Goal: Task Accomplishment & Management: Manage account settings

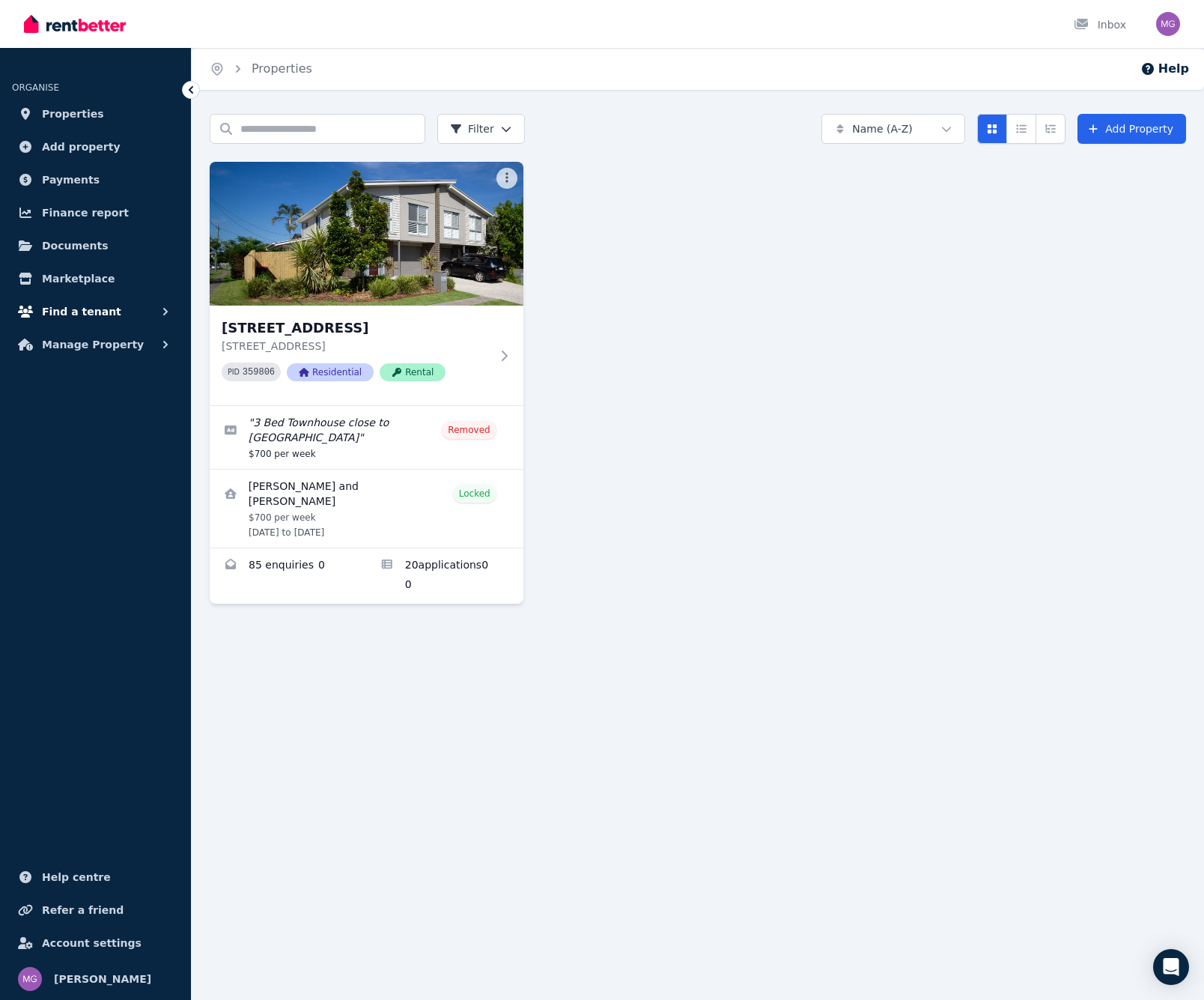
click at [147, 308] on button "Find a tenant" at bounding box center [95, 312] width 167 height 30
click at [92, 396] on span "Applications" at bounding box center [116, 405] width 101 height 18
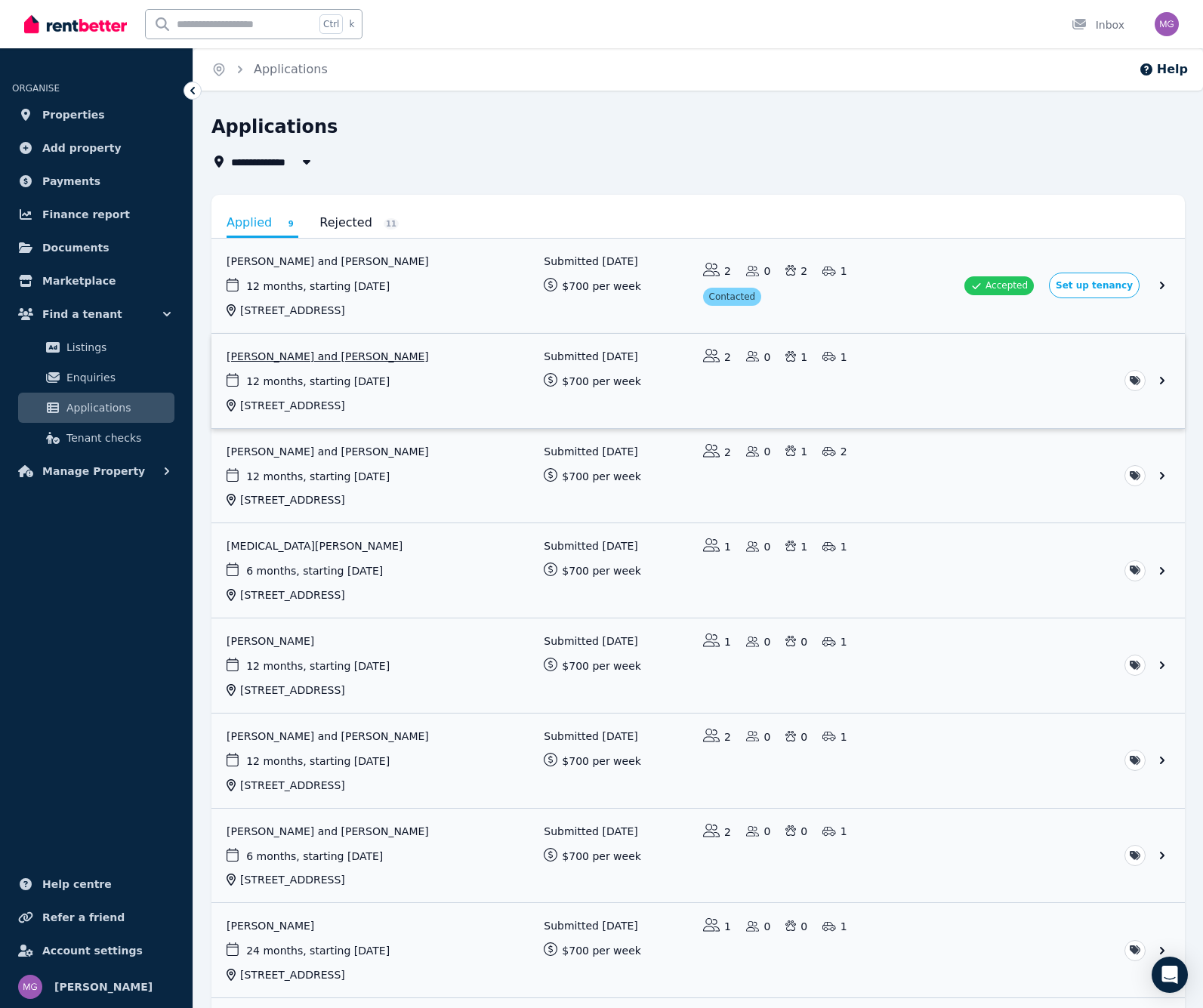
click at [1159, 381] on link "View application: Ebony Elston and Giles Skepper" at bounding box center [698, 381] width 973 height 94
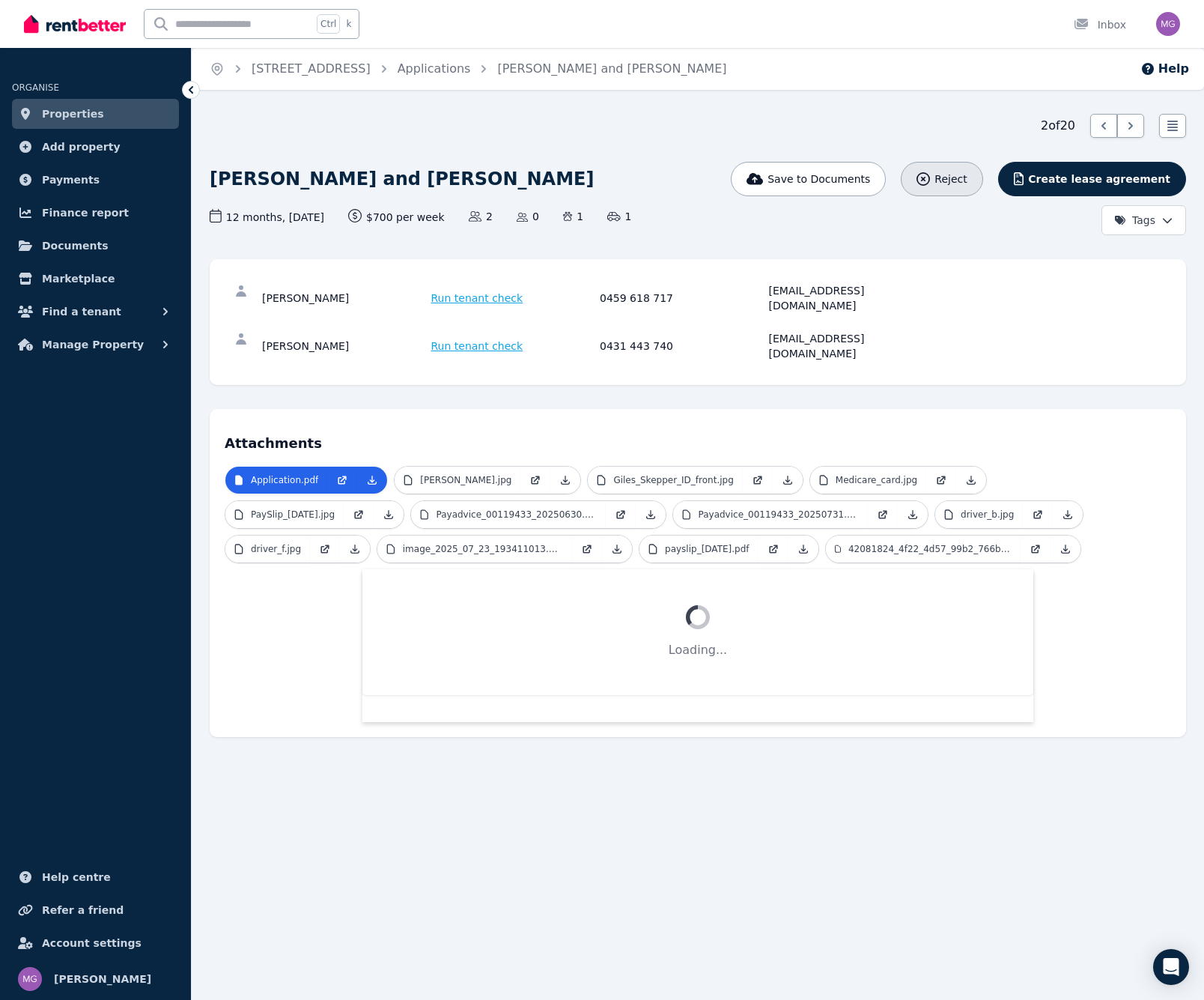
click at [967, 186] on span "Reject" at bounding box center [951, 179] width 32 height 15
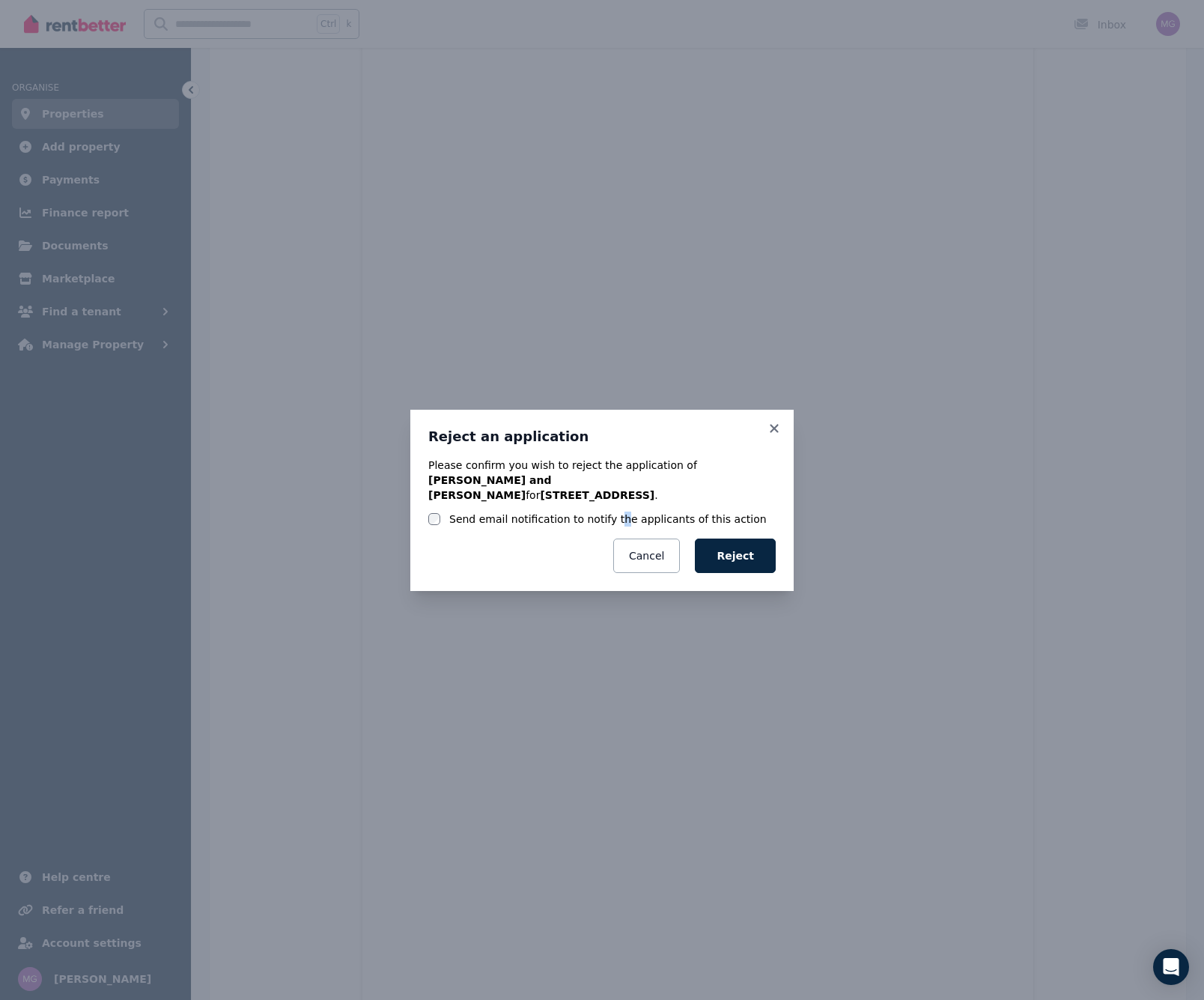
click at [607, 512] on label "Send email notification to notify the applicants of this action" at bounding box center [607, 519] width 317 height 15
click at [517, 517] on label "Send email notification to notify the applicants of this action" at bounding box center [607, 519] width 317 height 15
click at [715, 552] on button "Reject" at bounding box center [735, 555] width 81 height 34
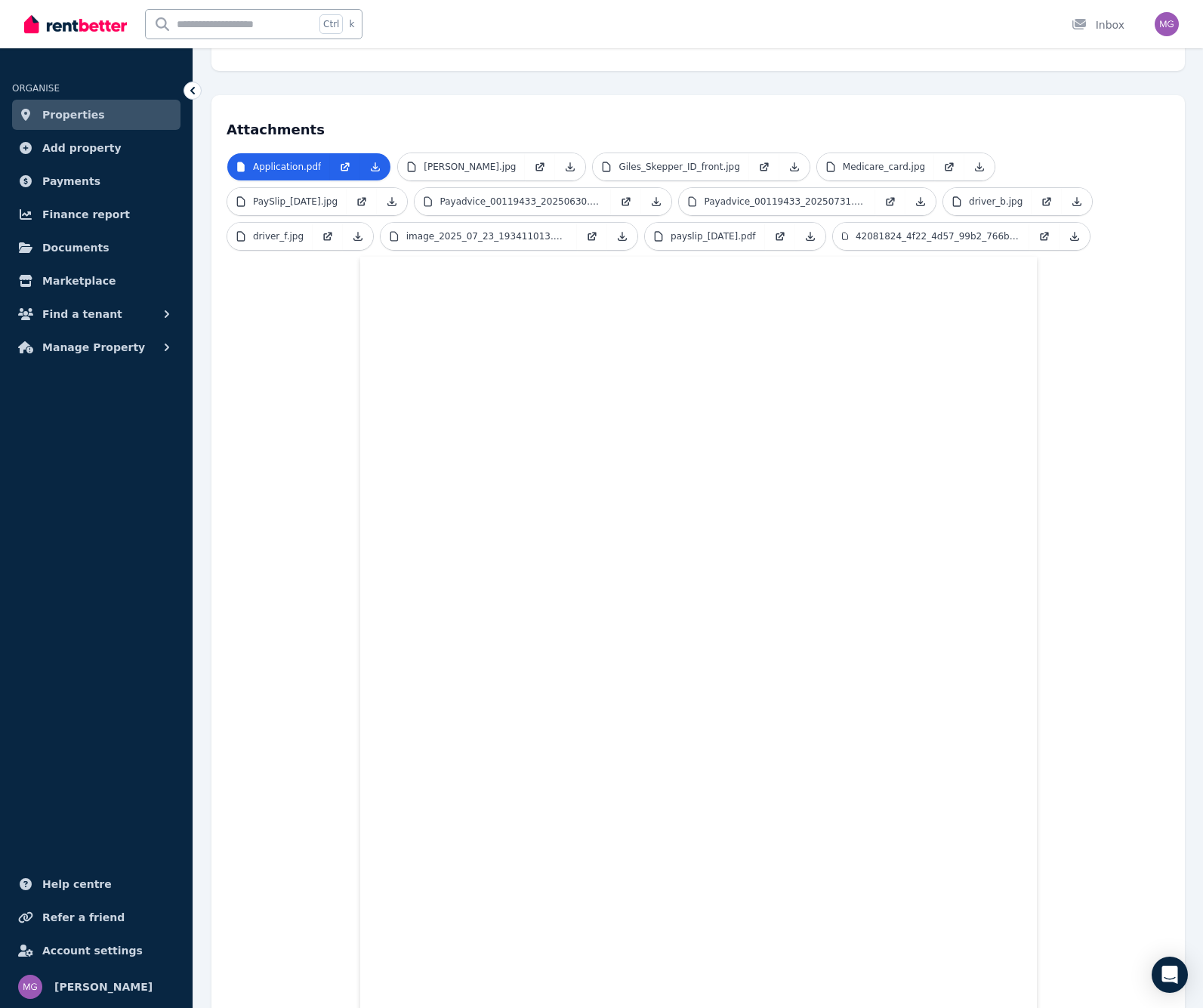
scroll to position [91, 0]
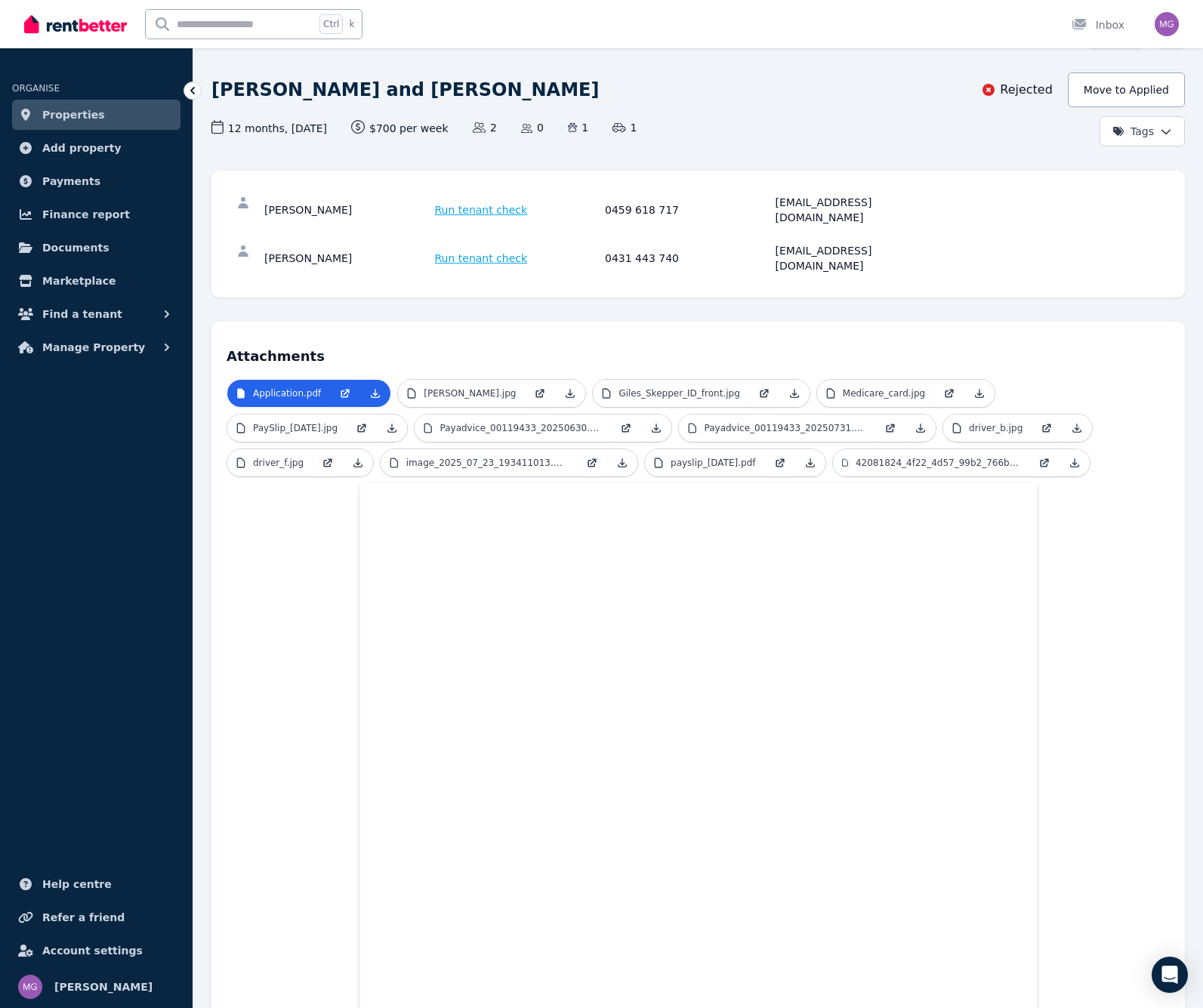
click at [72, 297] on ul "ORGANISE Properties Add property Payments Finance report Documents Marketplace …" at bounding box center [96, 213] width 192 height 299
click at [63, 330] on ul "ORGANISE Properties Add property Payments Finance report Documents Marketplace …" at bounding box center [96, 213] width 192 height 299
click at [63, 350] on span "Manage Property" at bounding box center [93, 348] width 102 height 18
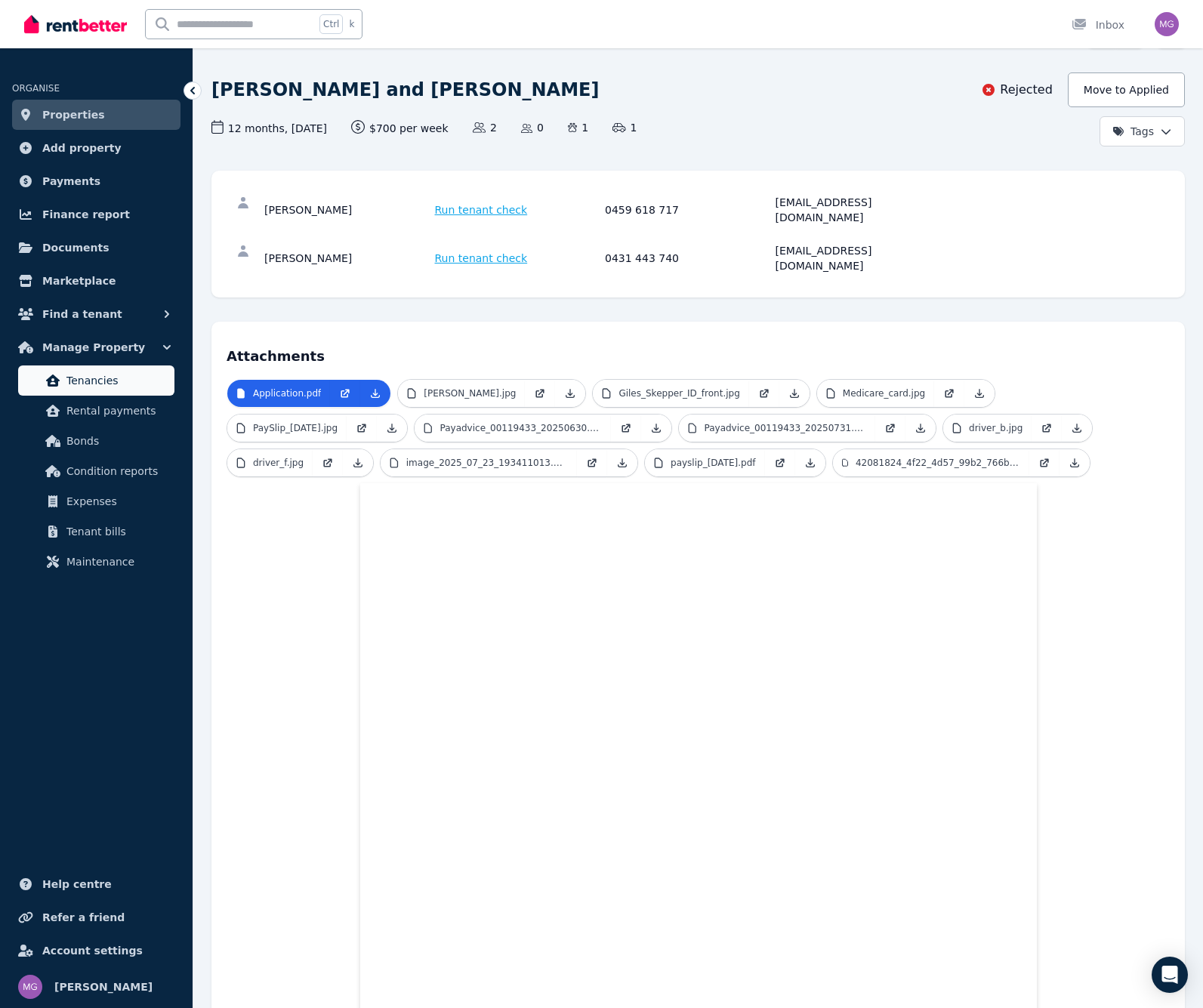
click at [79, 387] on span "Tenancies" at bounding box center [117, 381] width 102 height 18
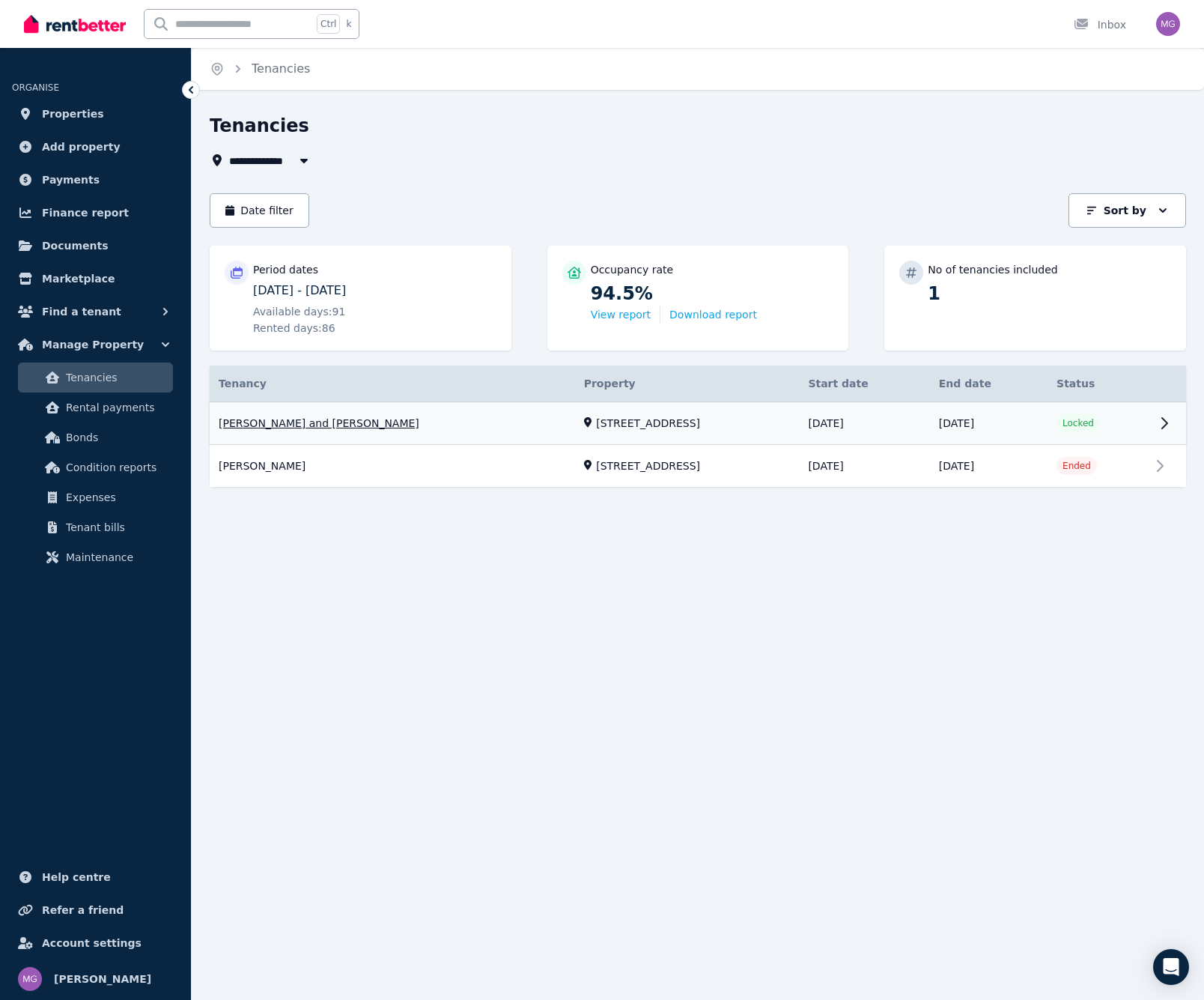
click at [1172, 423] on link "View property details" at bounding box center [698, 423] width 977 height 42
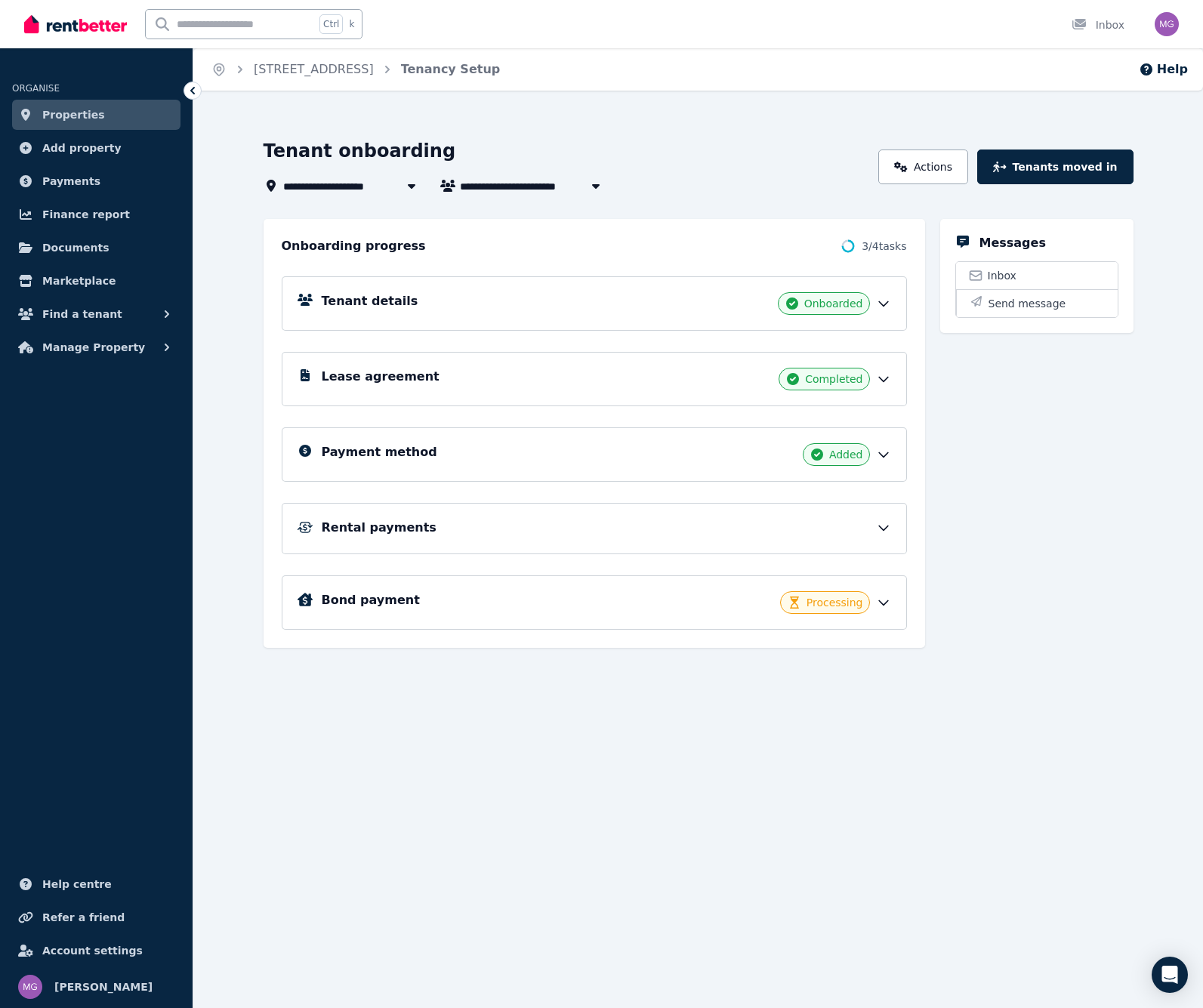
click at [884, 598] on icon at bounding box center [884, 602] width 15 height 15
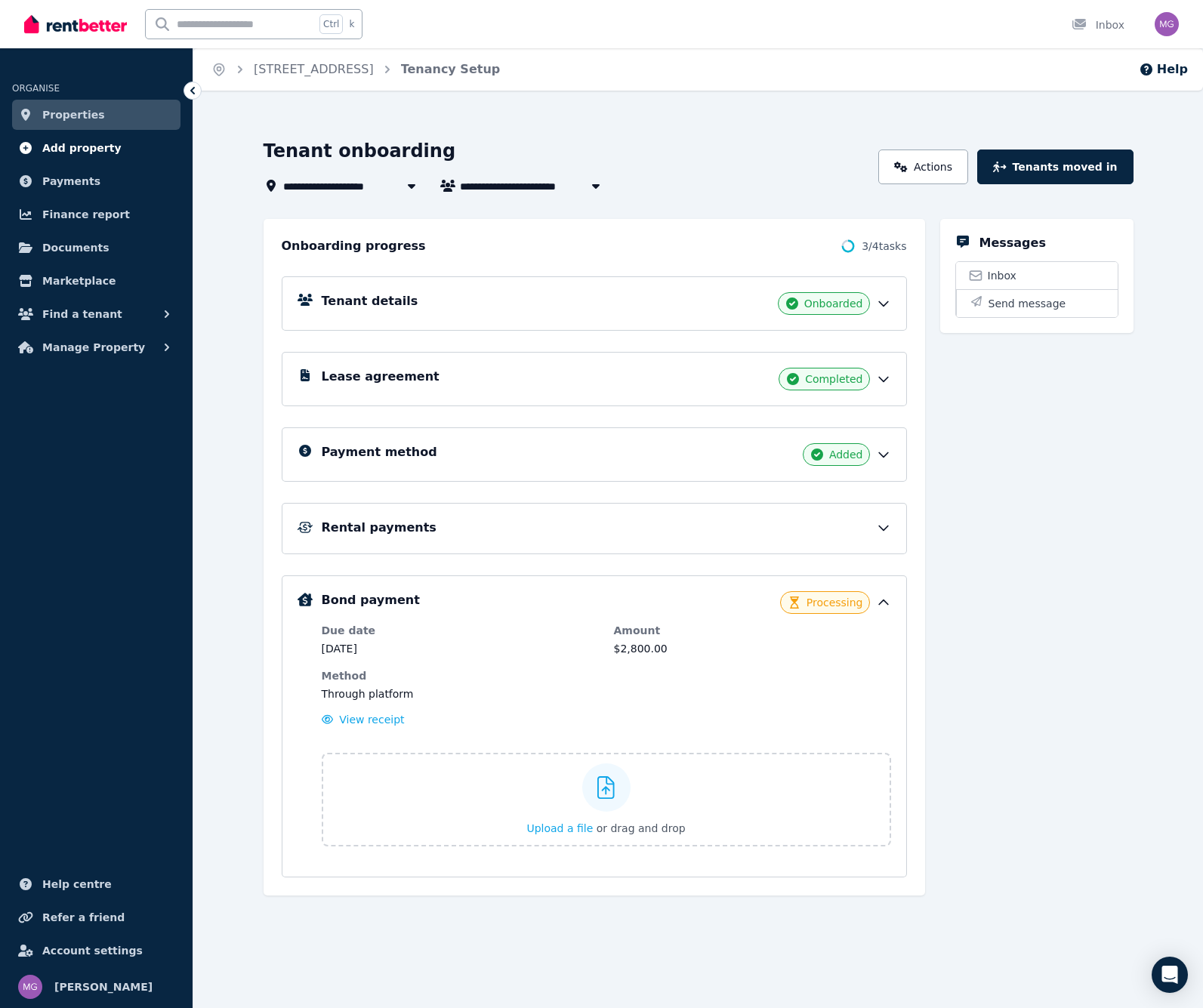
click at [81, 152] on span "Add property" at bounding box center [81, 148] width 79 height 18
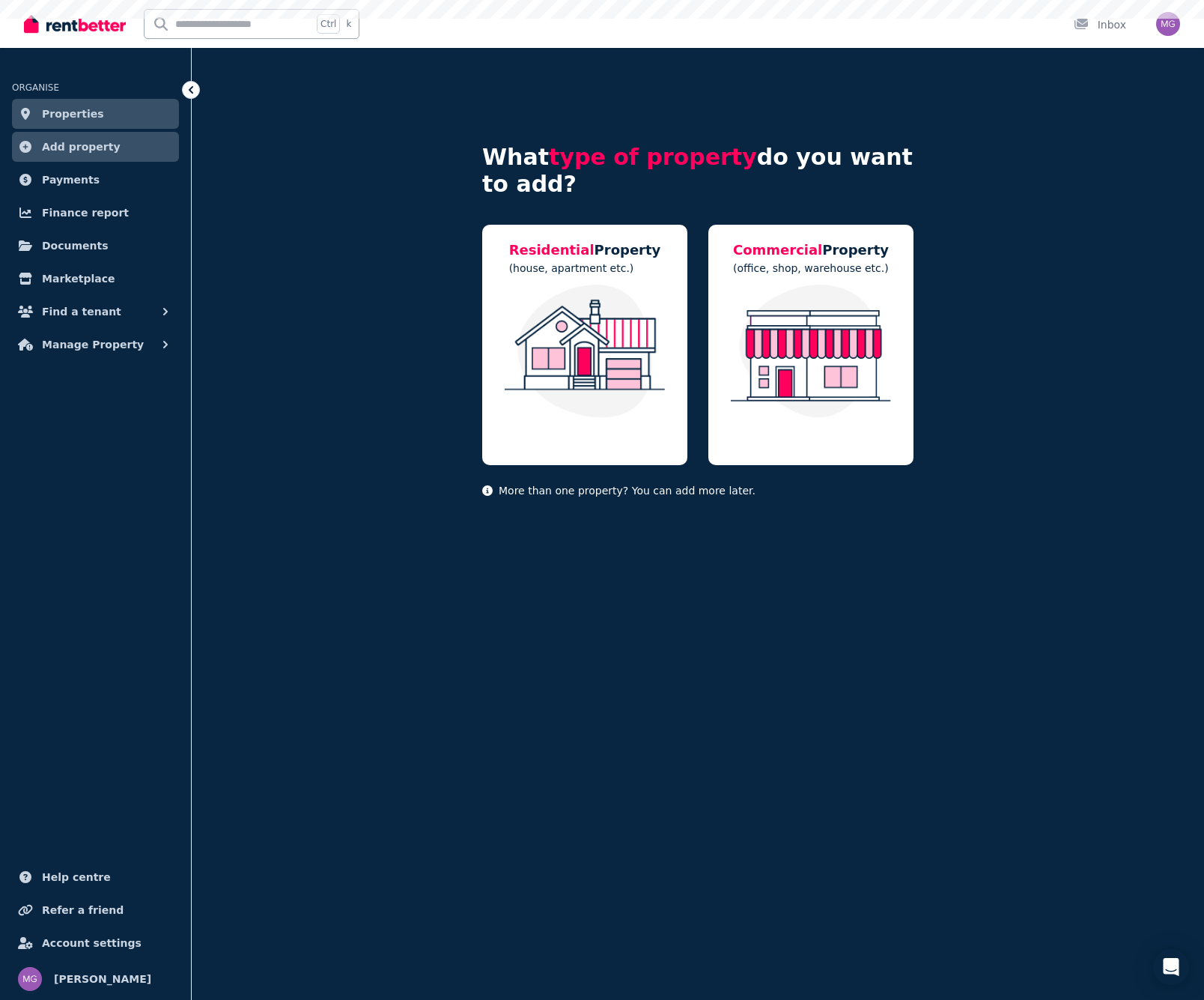
click at [68, 117] on span "Properties" at bounding box center [72, 114] width 62 height 18
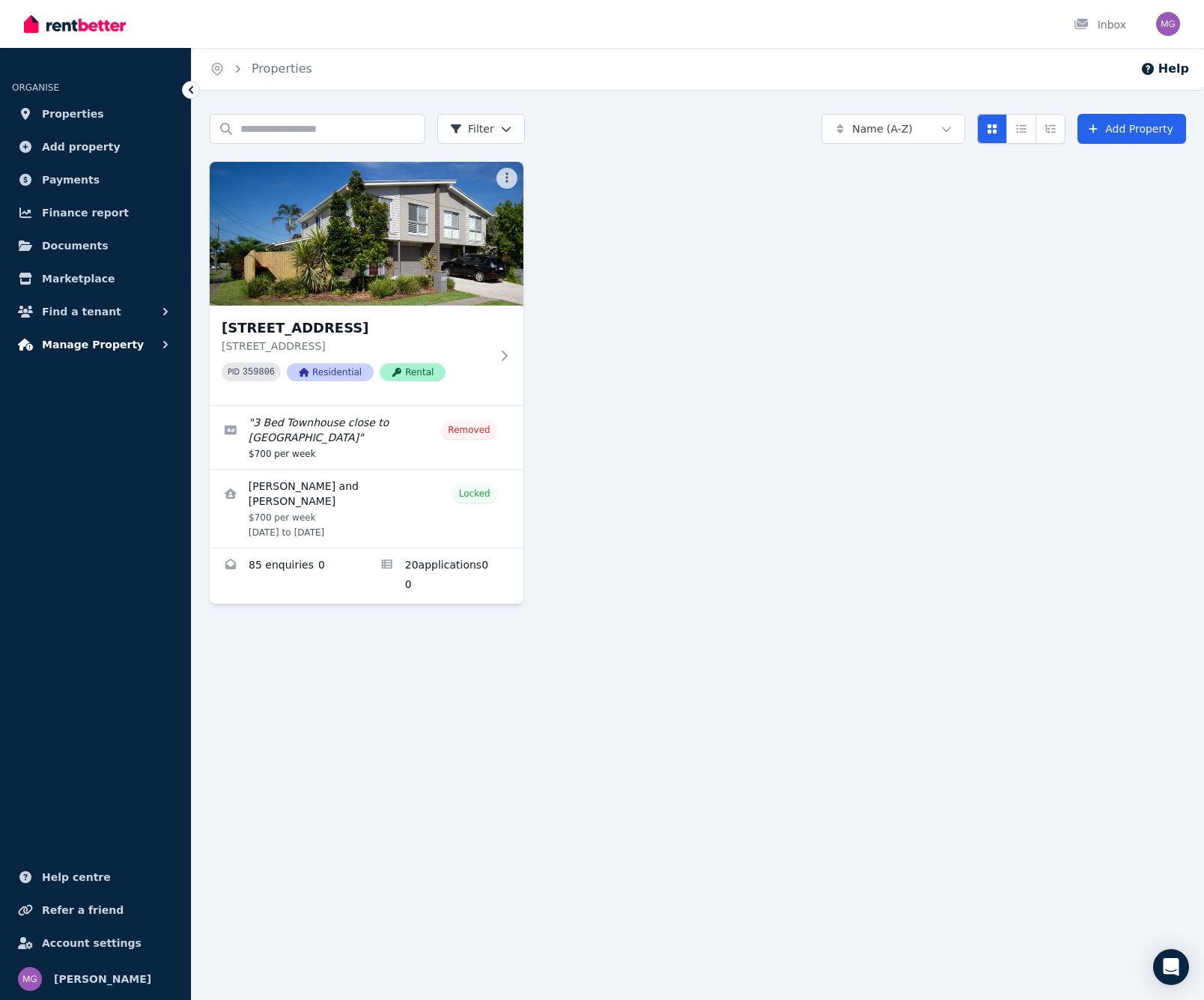
click at [112, 341] on span "Manage Property" at bounding box center [92, 345] width 102 height 18
click at [120, 308] on button "Find a tenant" at bounding box center [95, 312] width 167 height 30
click at [100, 393] on link "Applications" at bounding box center [96, 404] width 155 height 30
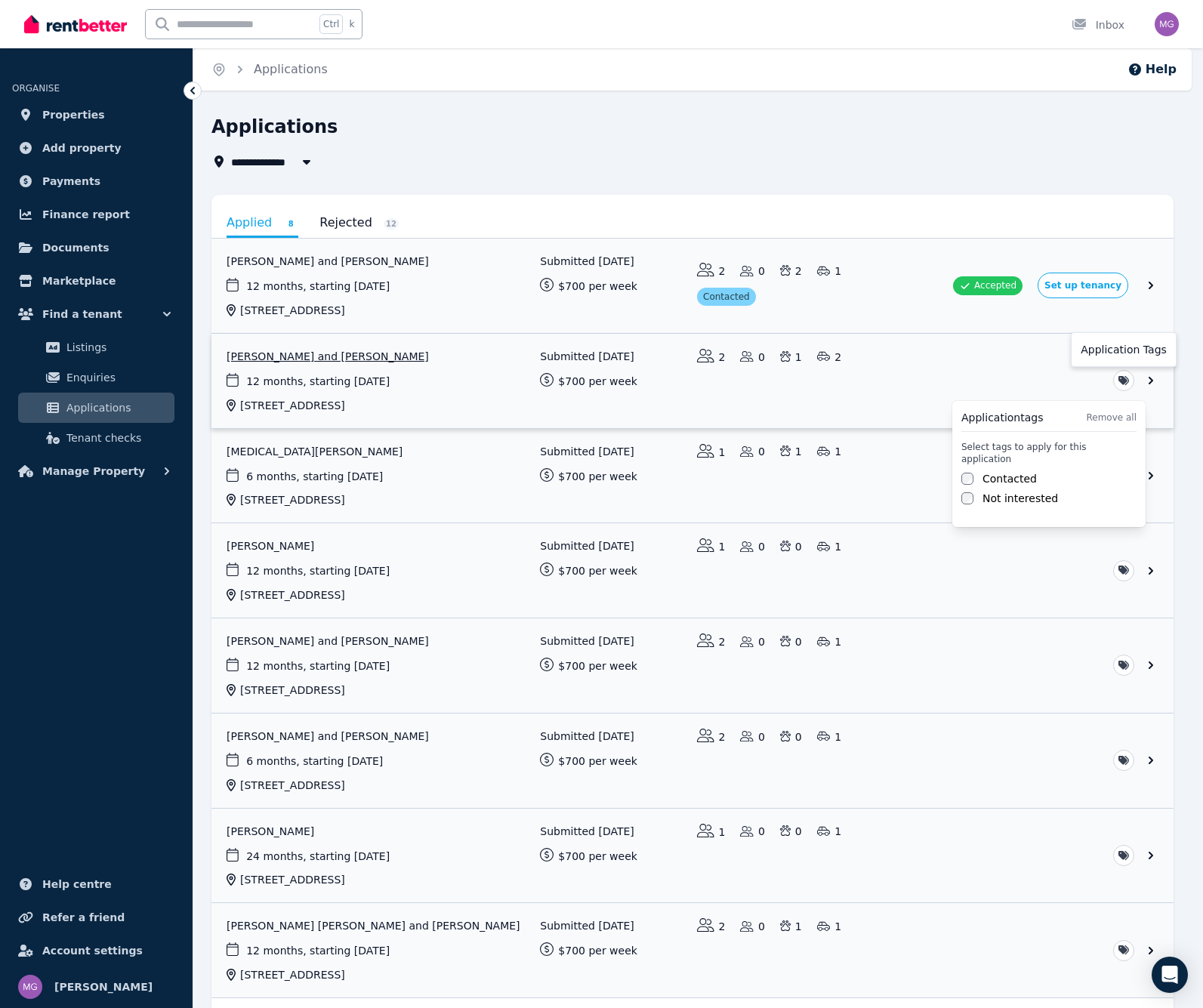
click at [1137, 375] on html "**********" at bounding box center [602, 504] width 1203 height 1008
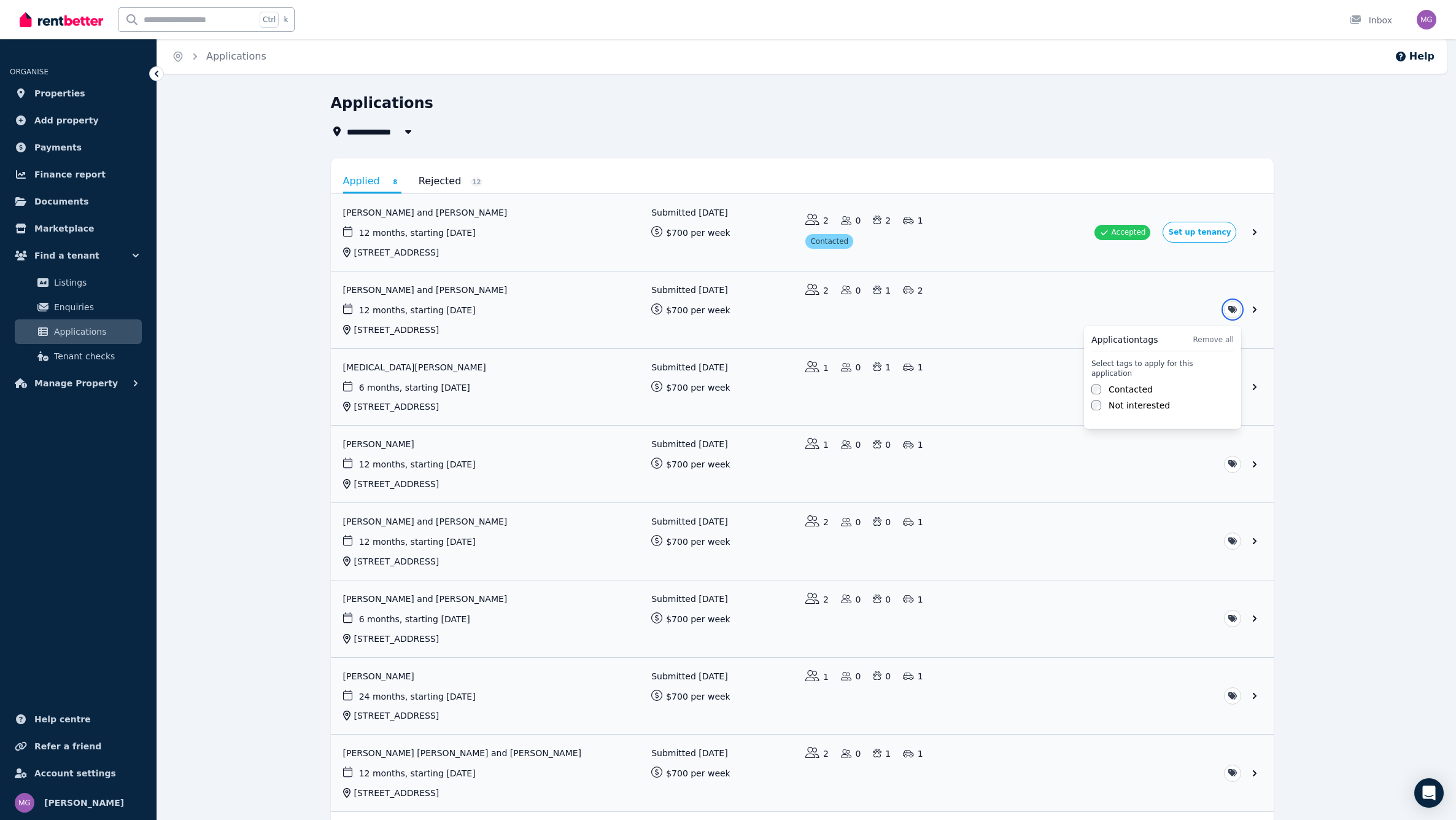
click at [986, 397] on html "**********" at bounding box center [728, 410] width 1456 height 820
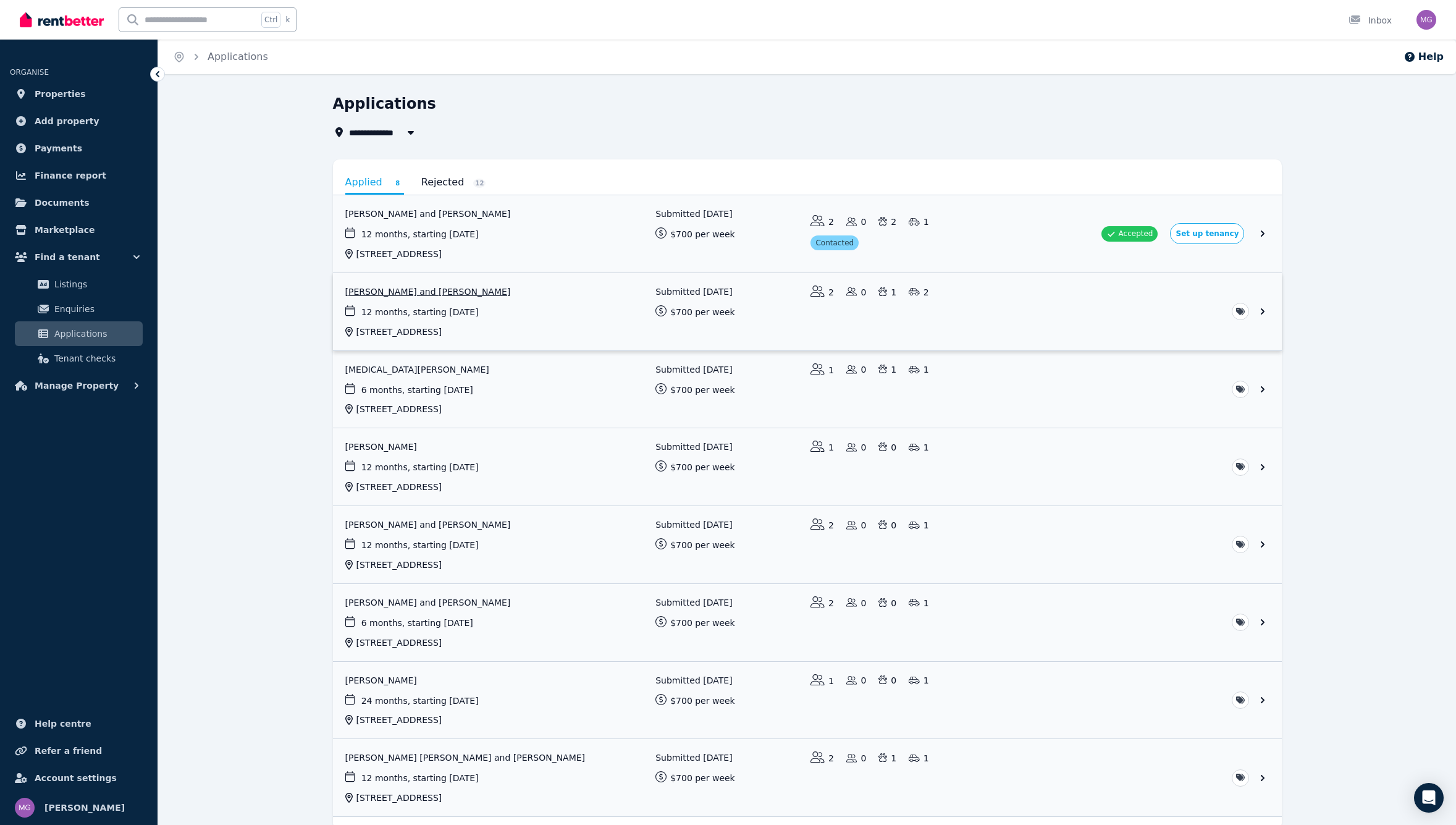
click at [993, 313] on link "View application: Chris Raisbeck and Holly Taylor" at bounding box center [807, 311] width 949 height 77
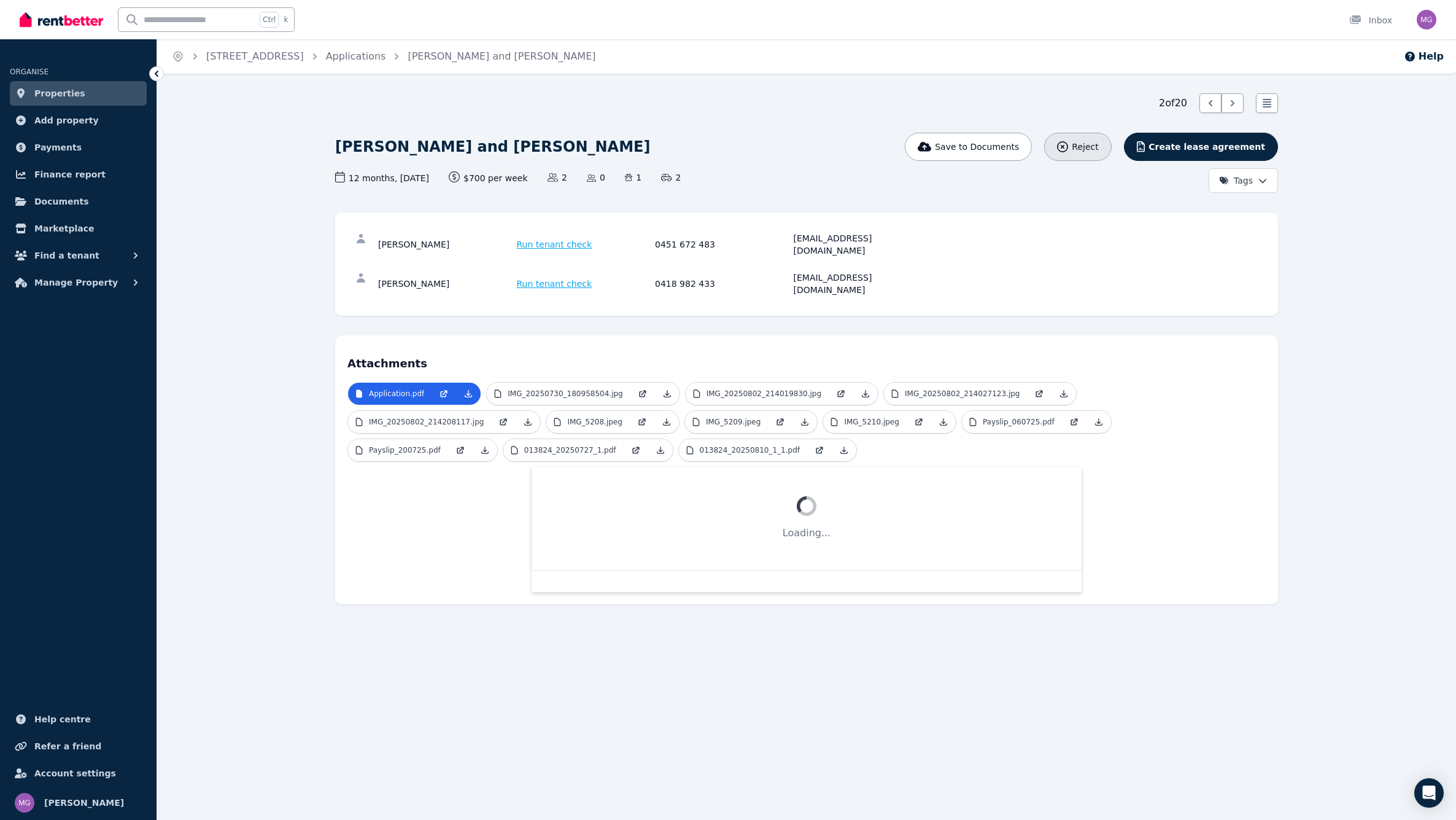
click at [986, 151] on span "Reject" at bounding box center [1084, 147] width 27 height 12
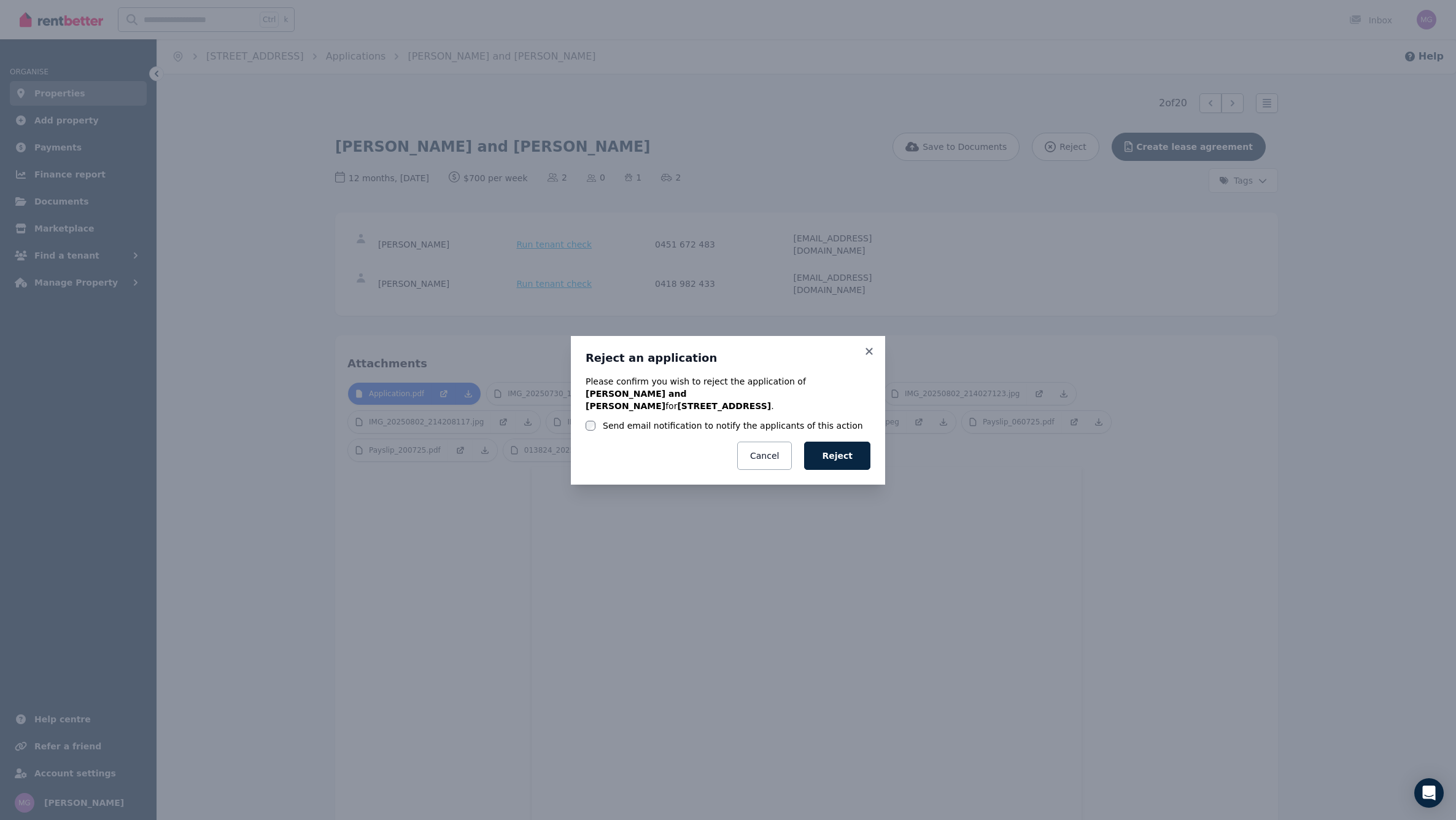
click at [798, 420] on label "Send email notification to notify the applicants of this action" at bounding box center [733, 426] width 260 height 12
click at [839, 443] on button "Reject" at bounding box center [837, 455] width 66 height 28
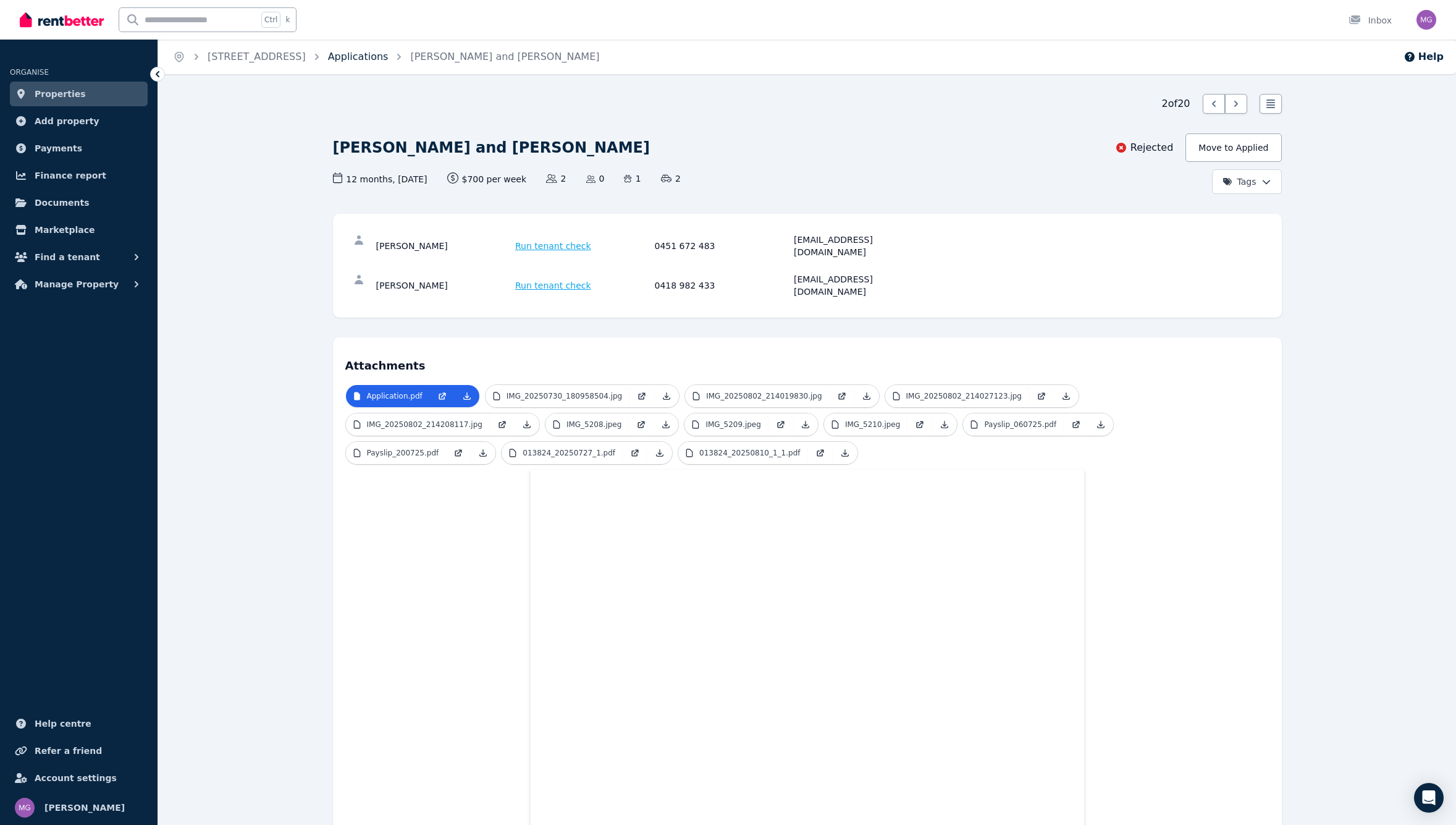
click at [387, 55] on link "Applications" at bounding box center [358, 56] width 60 height 12
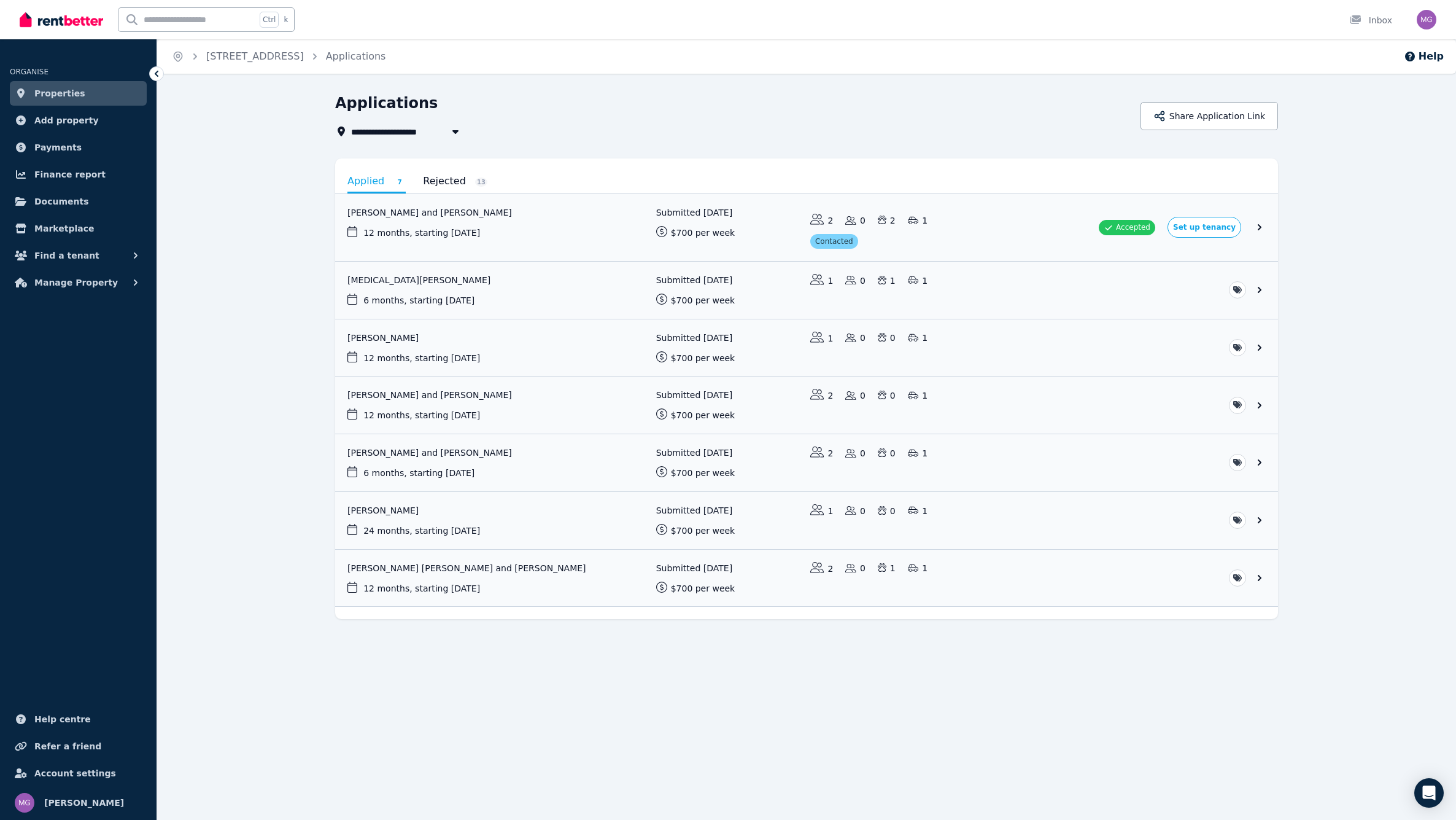
click at [456, 131] on icon "button" at bounding box center [455, 132] width 6 height 3
type input "**********"
click at [501, 108] on div "Applications" at bounding box center [734, 105] width 798 height 23
